Goal: Check status: Check status

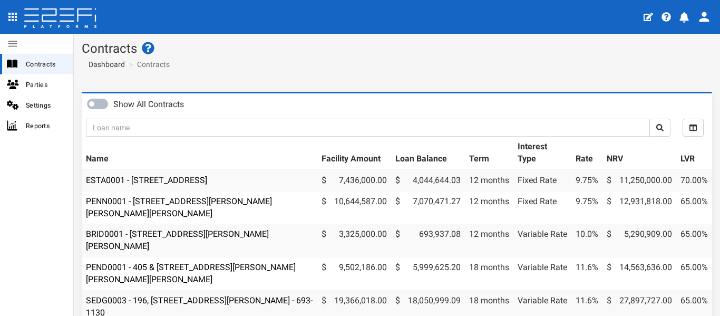
scroll to position [62, 0]
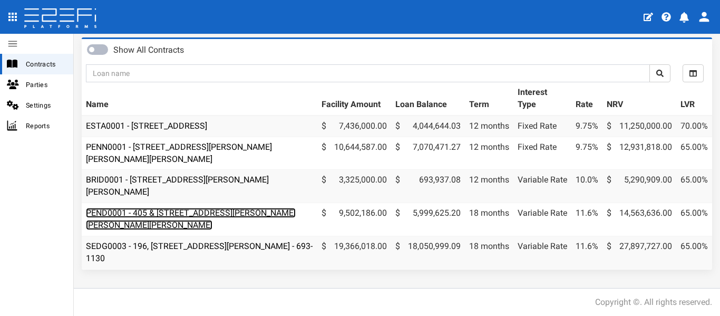
click at [191, 208] on link "PEND0001 - 405 & 407 Beckett Road, Bridgeman Downs - 693-1170" at bounding box center [191, 219] width 210 height 22
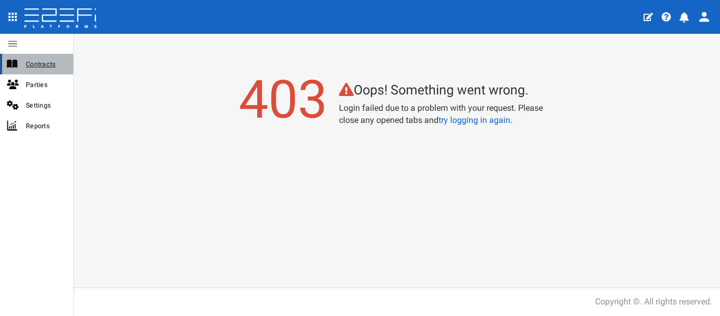
click at [41, 67] on span "Contracts" at bounding box center [45, 64] width 39 height 12
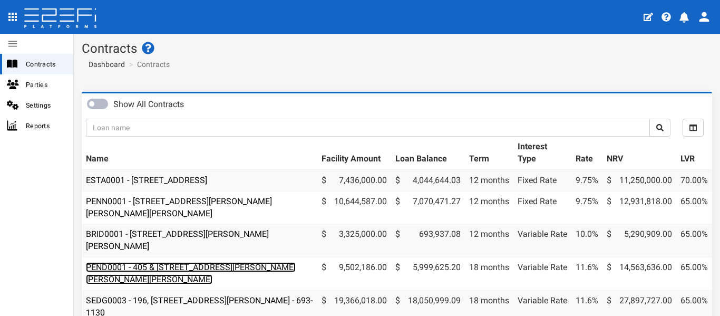
click at [236, 263] on link "PEND0001 - 405 & [STREET_ADDRESS][PERSON_NAME][PERSON_NAME][PERSON_NAME]" at bounding box center [191, 273] width 210 height 22
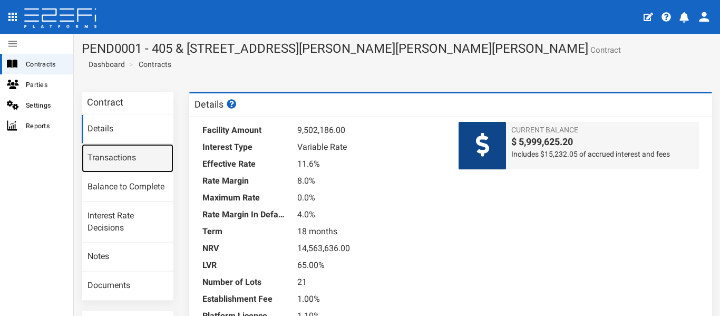
click at [119, 150] on link "Transactions" at bounding box center [128, 158] width 92 height 28
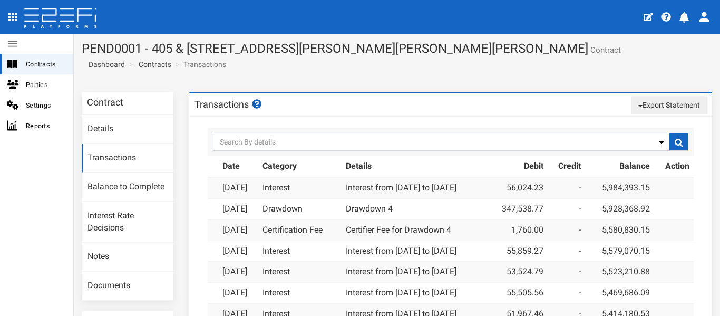
drag, startPoint x: 488, startPoint y: 185, endPoint x: 351, endPoint y: 186, distance: 137.7
click at [351, 186] on td "Interest from [DATE] to [DATE]" at bounding box center [414, 187] width 145 height 21
copy link "Interest from [DATE] to [DATE]"
click at [31, 86] on span "Parties" at bounding box center [45, 85] width 39 height 12
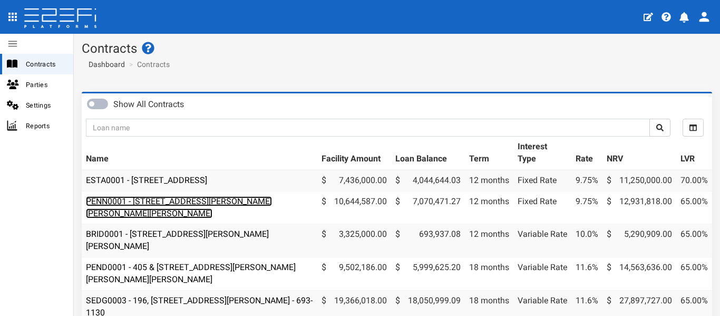
click at [212, 203] on link "PENN0001 - [STREET_ADDRESS][PERSON_NAME][PERSON_NAME][PERSON_NAME]" at bounding box center [179, 207] width 186 height 22
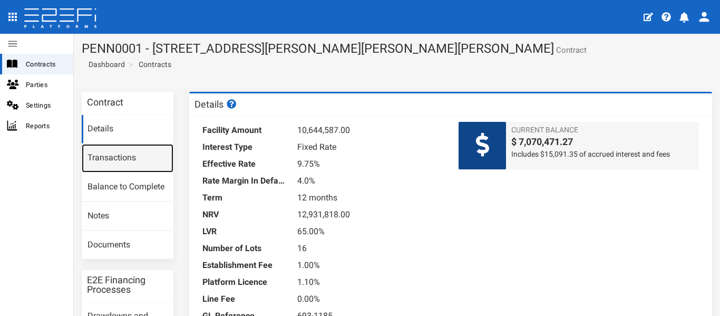
click at [129, 157] on link "Transactions" at bounding box center [128, 158] width 92 height 28
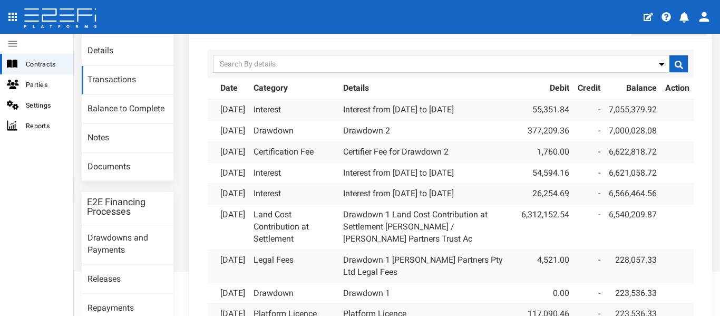
scroll to position [105, 0]
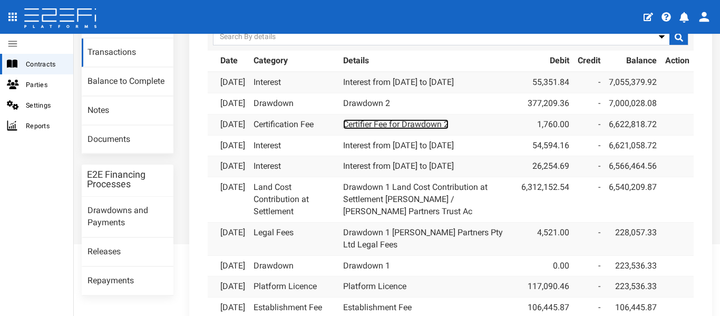
click at [411, 129] on link "Certifier Fee for Drawdown 2" at bounding box center [395, 124] width 105 height 10
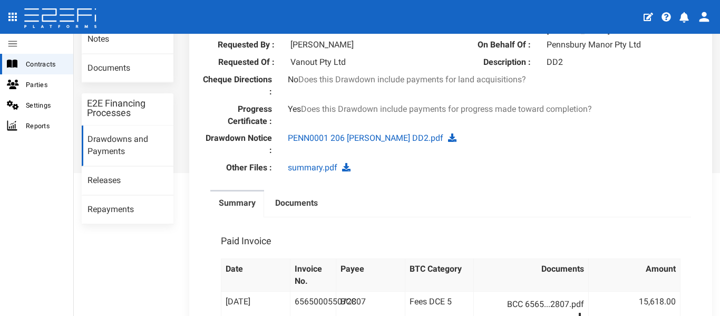
scroll to position [158, 0]
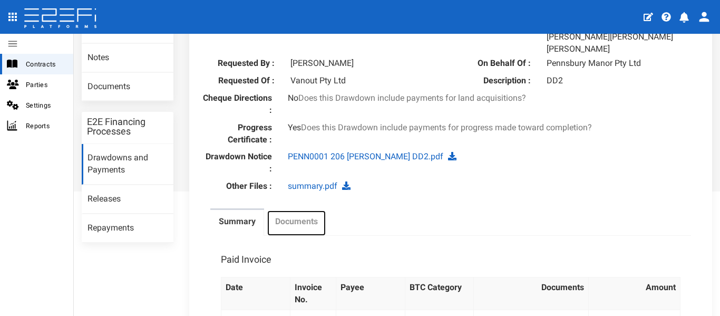
click at [307, 216] on label "Documents" at bounding box center [296, 222] width 43 height 12
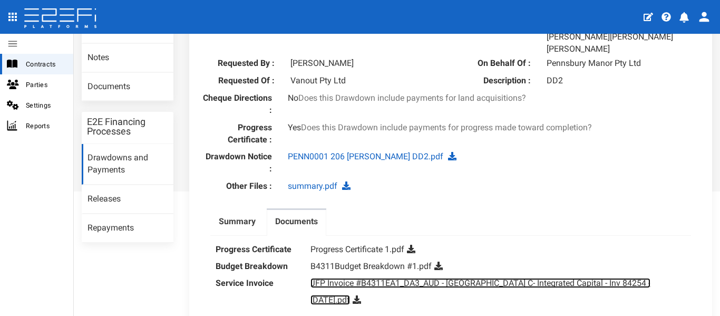
click at [390, 278] on link "JFP Invoice #B4311EA1_DA3_AUD - Pennsbury Manor C- Integrated Capital - Inv 842…" at bounding box center [481, 291] width 340 height 27
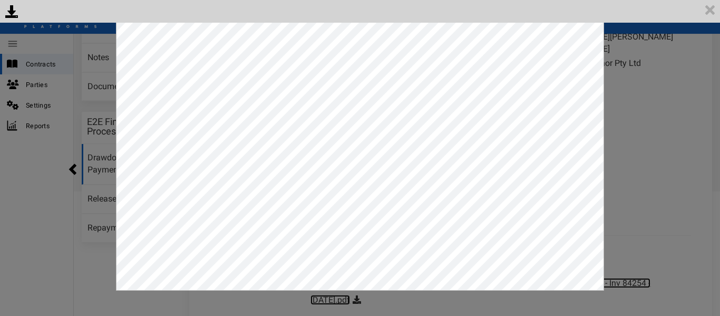
scroll to position [0, 0]
click at [645, 103] on div "<p>Your browser does not support iframes.</p><script type="text/javascript">ale…" at bounding box center [360, 158] width 720 height 316
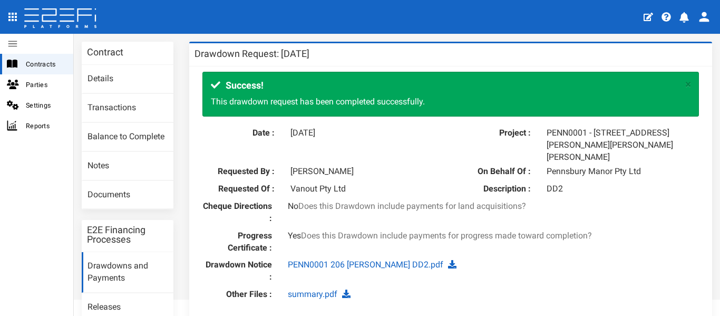
scroll to position [17, 0]
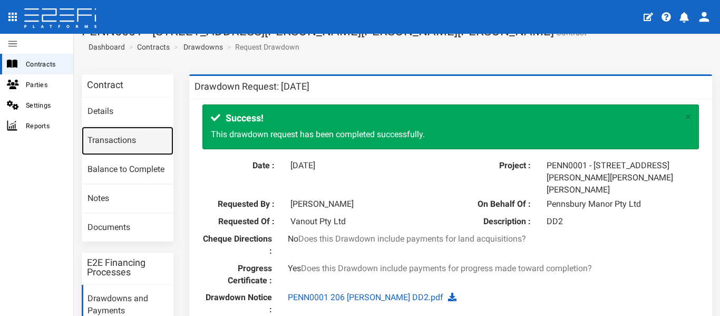
click at [106, 137] on link "Transactions" at bounding box center [128, 141] width 92 height 28
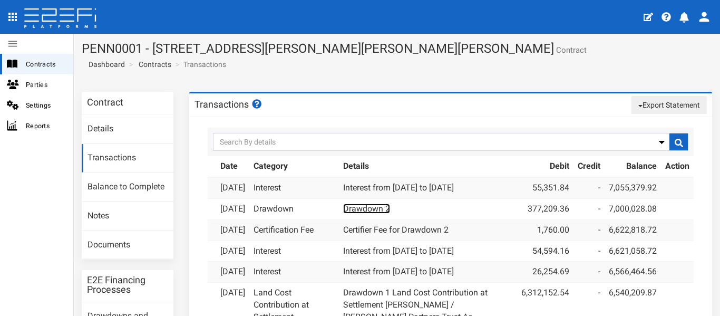
click at [379, 214] on link "Drawdown 2" at bounding box center [366, 209] width 47 height 10
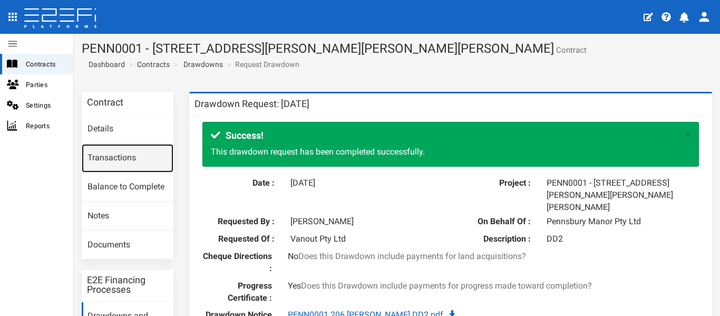
click at [123, 157] on link "Transactions" at bounding box center [128, 158] width 92 height 28
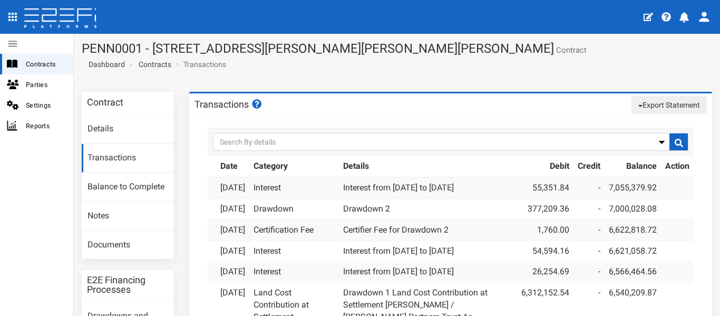
drag, startPoint x: 484, startPoint y: 187, endPoint x: 344, endPoint y: 189, distance: 139.3
click at [347, 187] on td "Interest from [DATE] to [DATE]" at bounding box center [428, 187] width 178 height 21
copy link "Interest from [DATE] to [DATE]"
